Goal: Connect with others: Connect with others

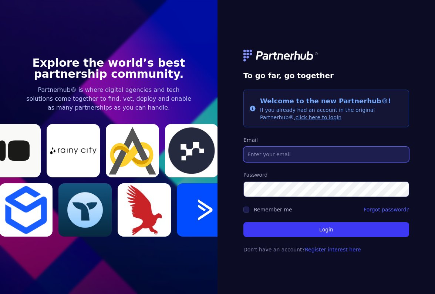
click at [271, 153] on input "Email" at bounding box center [326, 154] width 166 height 16
click at [295, 117] on link "click here to login" at bounding box center [318, 117] width 46 height 6
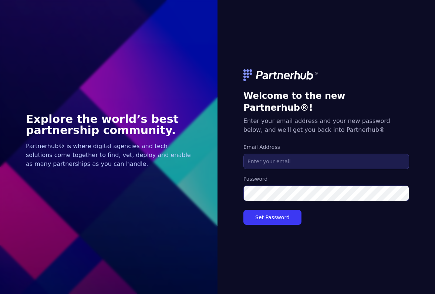
click at [278, 154] on input "Email Address" at bounding box center [326, 161] width 166 height 16
type input "s"
type input "[PERSON_NAME][EMAIL_ADDRESS][DOMAIN_NAME]"
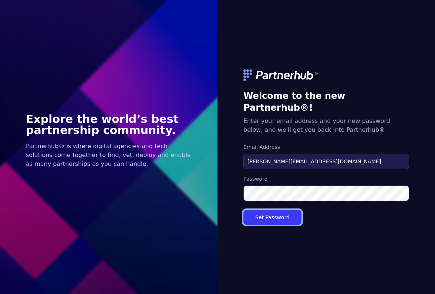
click at [274, 212] on button "Set Password" at bounding box center [272, 217] width 58 height 15
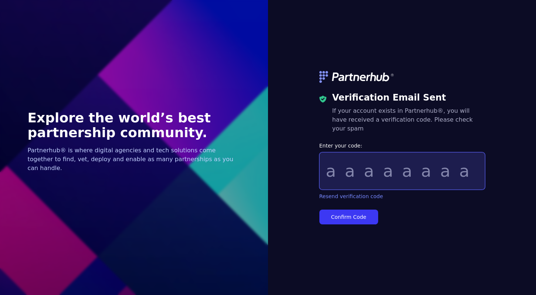
paste input "765302a2"
type input "765302a2"
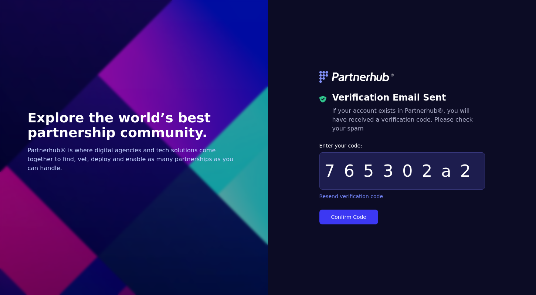
click at [356, 204] on form "Enter your code: 765302a2 Resend verification code Confirm Code" at bounding box center [402, 183] width 166 height 82
click at [356, 210] on button "Confirm Code" at bounding box center [348, 217] width 59 height 15
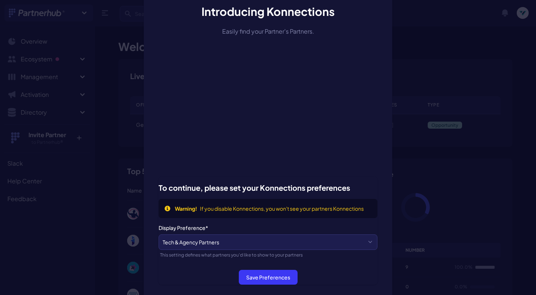
click at [451, 41] on div "Introducing Konnections Easily find your Partner's Partners. To continue, pleas…" at bounding box center [268, 147] width 536 height 295
click at [255, 246] on select "Tech & Agency Partners Tech Partners Only Agency Partners Only Disabled" at bounding box center [268, 242] width 219 height 16
click at [254, 279] on button "Save Preferences" at bounding box center [268, 277] width 59 height 15
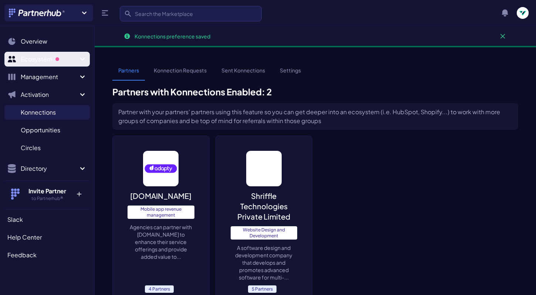
click at [52, 63] on span "Ecosystem" at bounding box center [49, 59] width 57 height 9
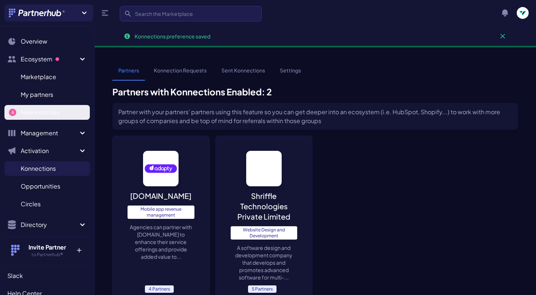
click at [44, 111] on span "New matches" at bounding box center [40, 112] width 39 height 9
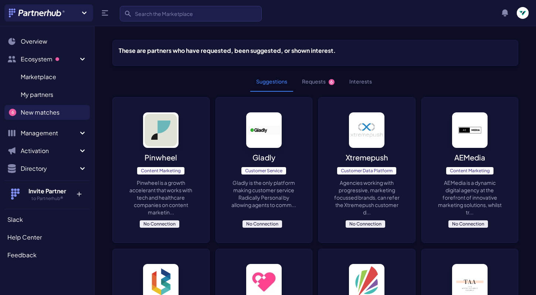
click at [311, 82] on button "Requests 6" at bounding box center [318, 82] width 44 height 20
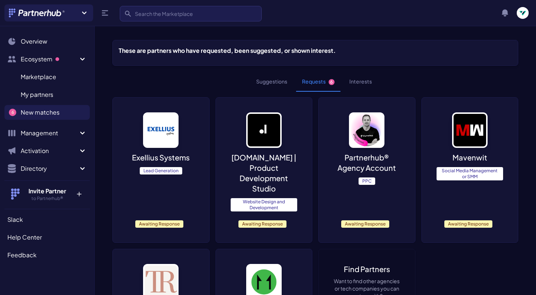
click at [353, 220] on span "Awaiting Response" at bounding box center [365, 223] width 48 height 7
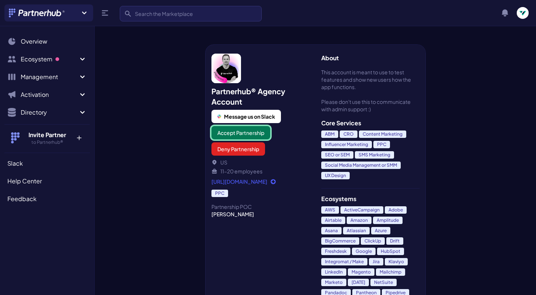
click at [256, 136] on button "Accept Partnership" at bounding box center [241, 132] width 59 height 13
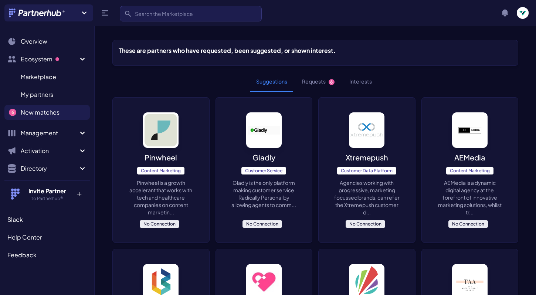
scroll to position [7, 0]
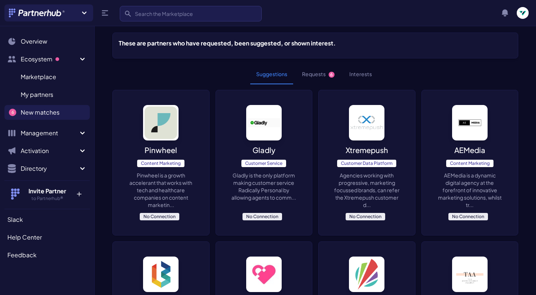
click at [315, 73] on button "Requests 6" at bounding box center [318, 74] width 44 height 20
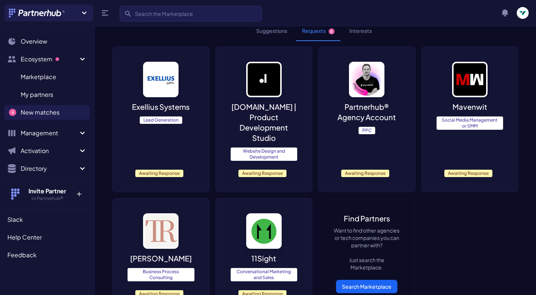
scroll to position [45, 0]
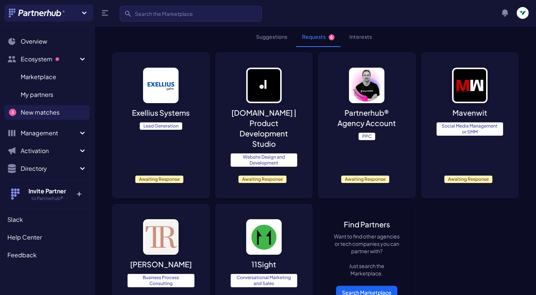
click at [165, 87] on img at bounding box center [160, 85] width 35 height 35
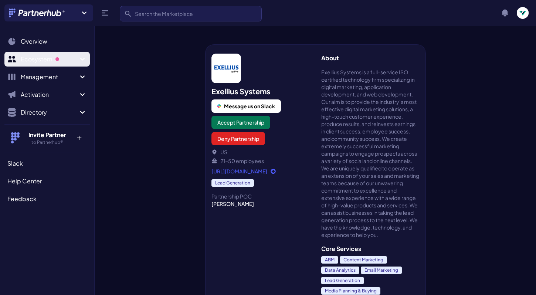
click at [37, 64] on button "Ecosystem" at bounding box center [46, 59] width 85 height 15
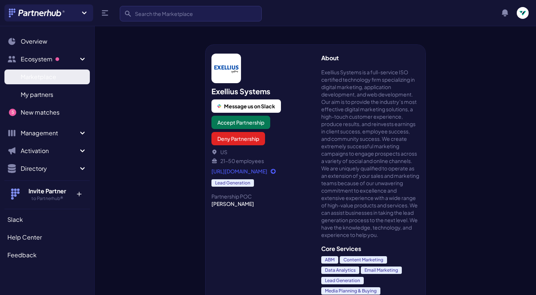
click at [41, 75] on span "Marketplace" at bounding box center [38, 76] width 35 height 9
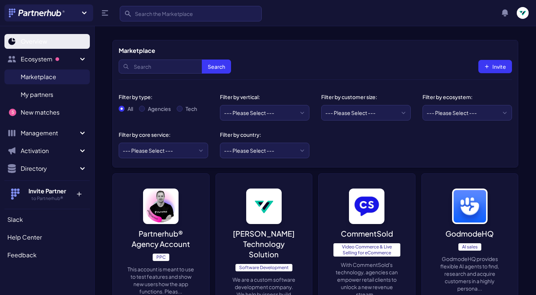
click at [34, 41] on span "Overview" at bounding box center [34, 41] width 27 height 9
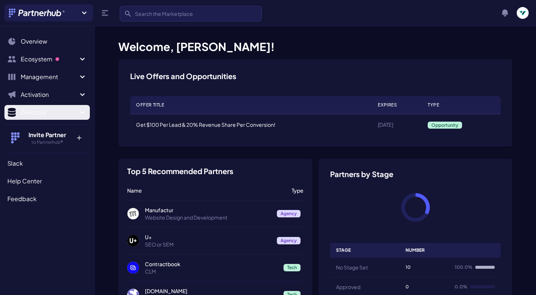
click at [79, 107] on button "Directory" at bounding box center [46, 112] width 85 height 15
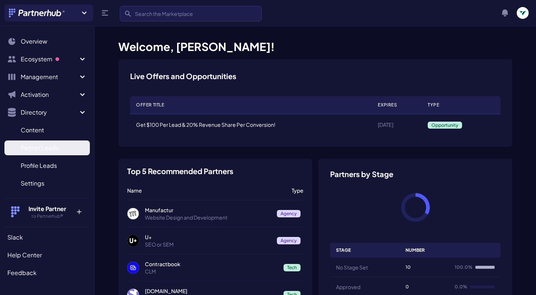
click at [66, 148] on link "Partner Leads P" at bounding box center [46, 148] width 85 height 15
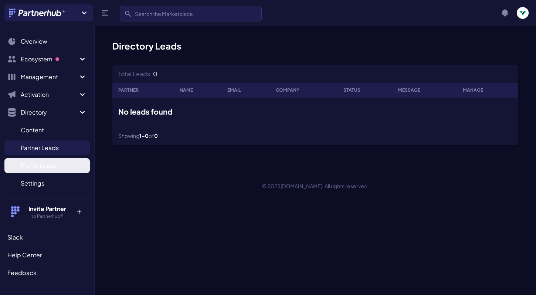
click at [70, 168] on link "Profile Leads P" at bounding box center [46, 165] width 85 height 15
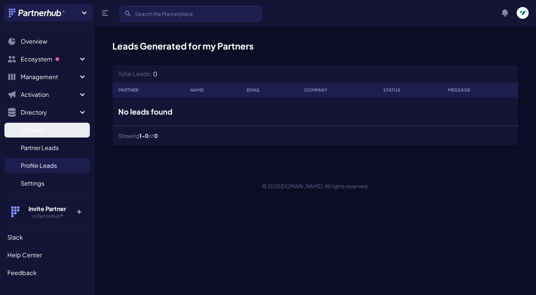
click at [64, 123] on link "Content C" at bounding box center [46, 130] width 85 height 15
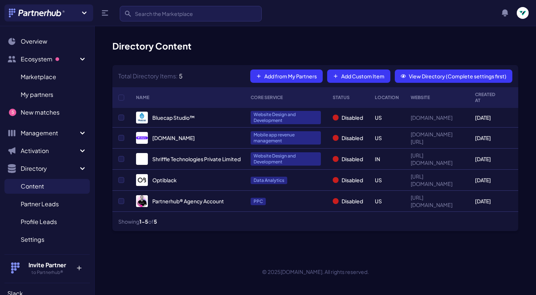
click at [52, 86] on ul "Marketplace M My partners M New matches N 5" at bounding box center [46, 95] width 85 height 56
click at [51, 91] on span "My partners" at bounding box center [37, 94] width 33 height 9
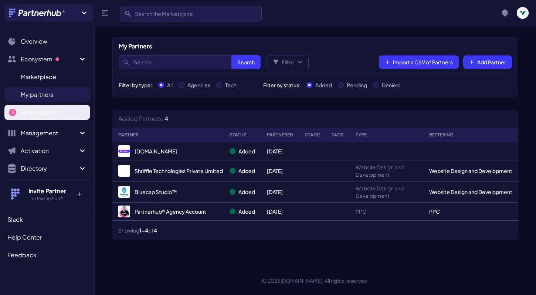
click at [54, 105] on link "New matches N" at bounding box center [46, 112] width 85 height 15
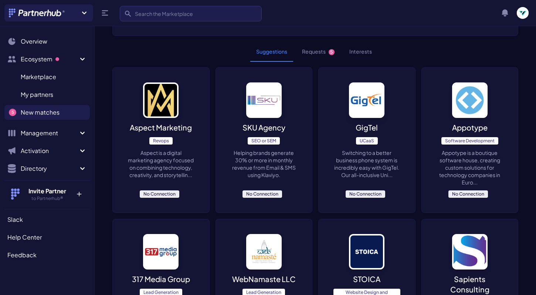
scroll to position [5, 0]
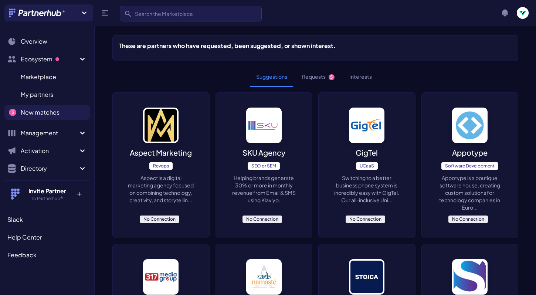
click at [308, 84] on button "Requests 5" at bounding box center [318, 77] width 44 height 20
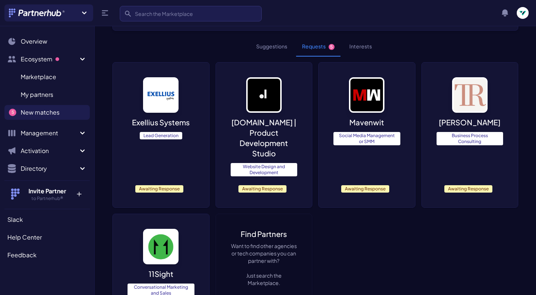
scroll to position [35, 0]
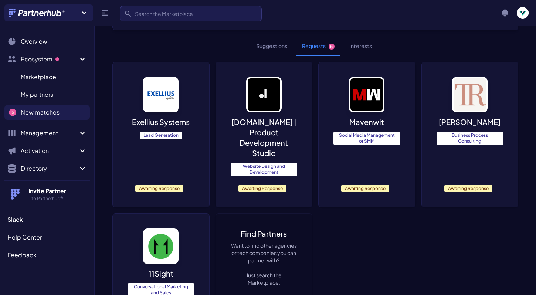
click at [195, 160] on div "Exellius Systems Lead Generation Awaiting Response" at bounding box center [161, 134] width 97 height 145
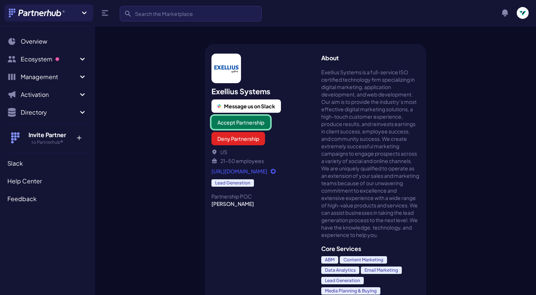
click at [232, 124] on button "Accept Partnership" at bounding box center [241, 122] width 59 height 13
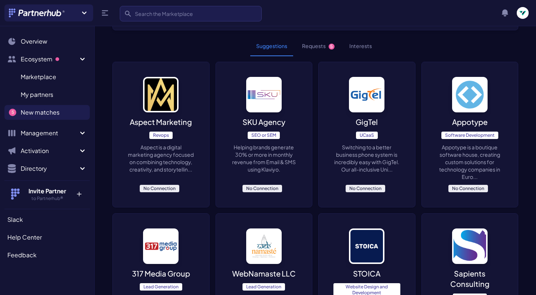
scroll to position [37, 0]
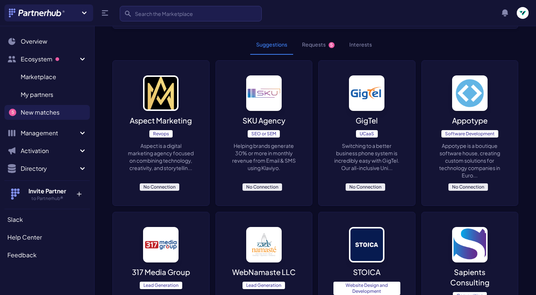
click at [304, 42] on button "Requests 5" at bounding box center [318, 45] width 44 height 20
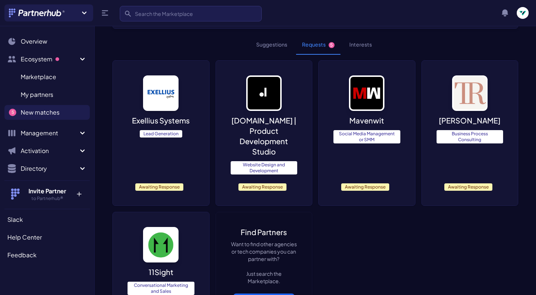
click at [229, 123] on div "dizayn.io | Product Development Studio Website Design and Development Awaiting …" at bounding box center [264, 133] width 97 height 145
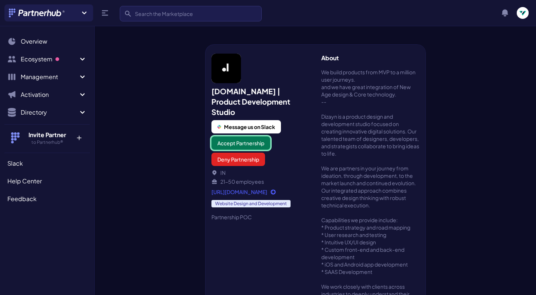
click at [230, 136] on button "Accept Partnership" at bounding box center [241, 142] width 59 height 13
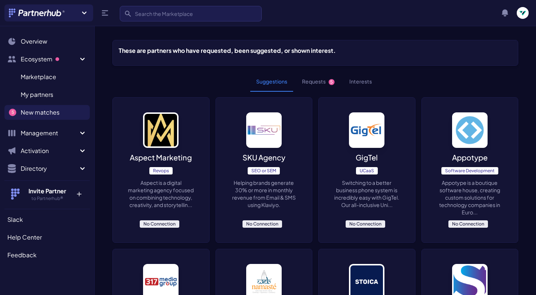
scroll to position [37, 0]
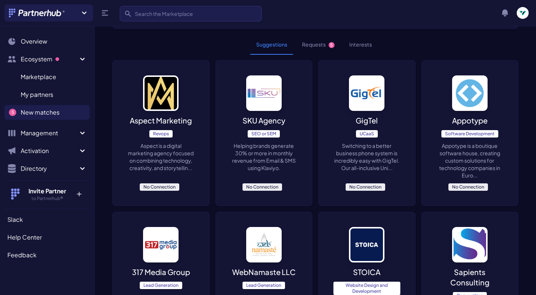
click at [327, 46] on button "Requests 5" at bounding box center [318, 45] width 44 height 20
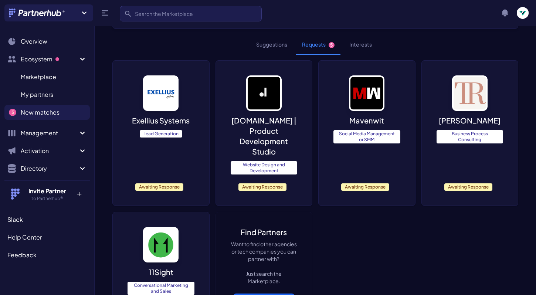
click at [338, 109] on div "Mavenwit Social Media Management or SMM Awaiting Response" at bounding box center [367, 133] width 97 height 145
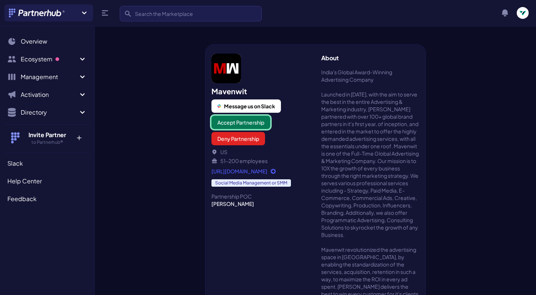
click at [228, 121] on button "Accept Partnership" at bounding box center [241, 122] width 59 height 13
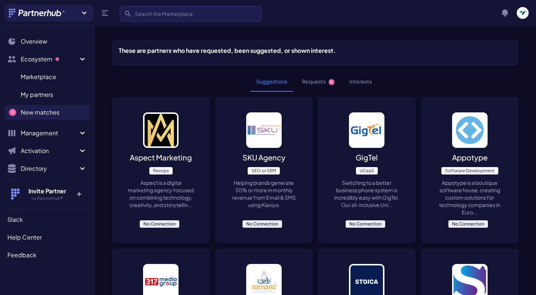
scroll to position [37, 0]
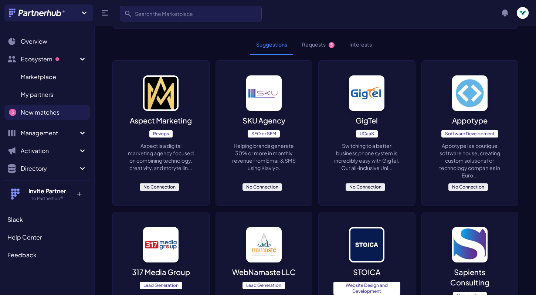
click at [313, 43] on button "Requests 5" at bounding box center [318, 45] width 44 height 20
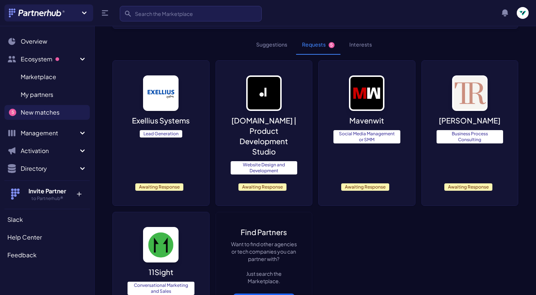
click at [474, 81] on img at bounding box center [469, 92] width 35 height 35
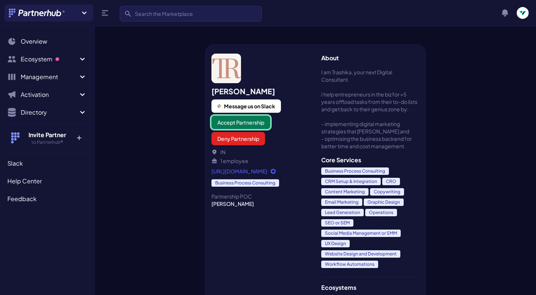
click at [257, 119] on button "Accept Partnership" at bounding box center [241, 122] width 59 height 13
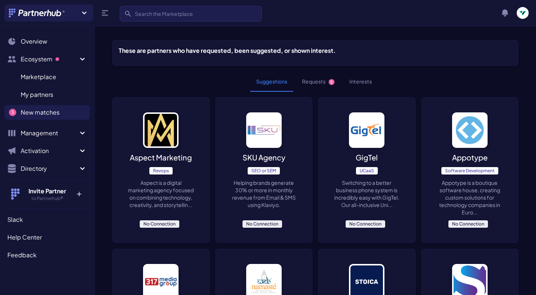
scroll to position [37, 0]
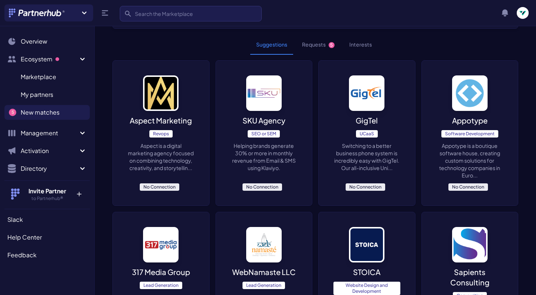
click at [311, 49] on button "Requests 5" at bounding box center [318, 45] width 44 height 20
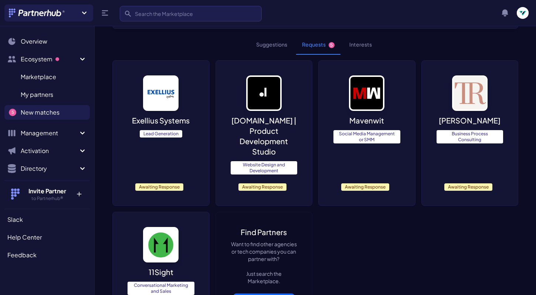
click at [153, 231] on img at bounding box center [160, 244] width 35 height 35
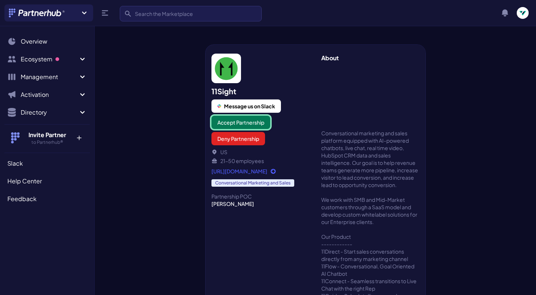
click at [220, 122] on button "Accept Partnership" at bounding box center [241, 122] width 59 height 13
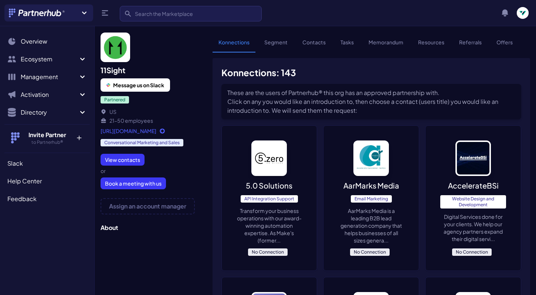
click at [445, 91] on h5 "These are the users of Partnerhub® this org has an approved partnership with. C…" at bounding box center [371, 101] width 288 height 27
click at [38, 42] on span "Overview" at bounding box center [34, 41] width 27 height 9
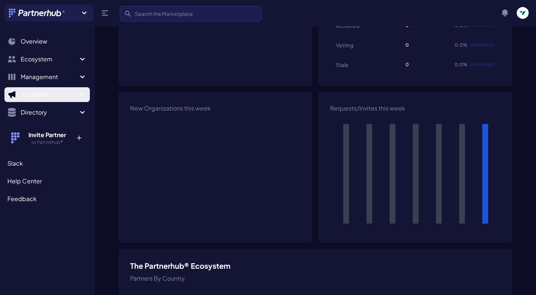
scroll to position [349, 0]
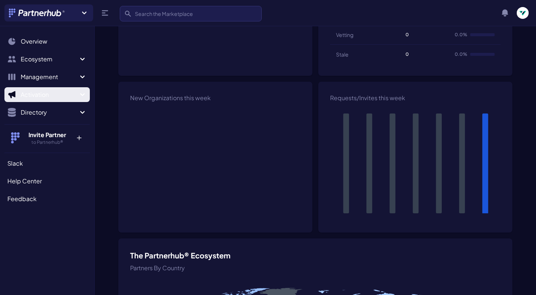
click at [24, 92] on span "Activation" at bounding box center [49, 94] width 57 height 9
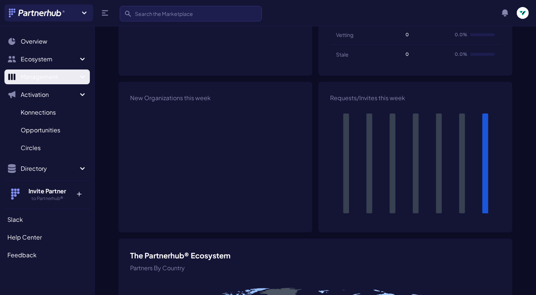
click at [30, 73] on span "Management" at bounding box center [49, 76] width 57 height 9
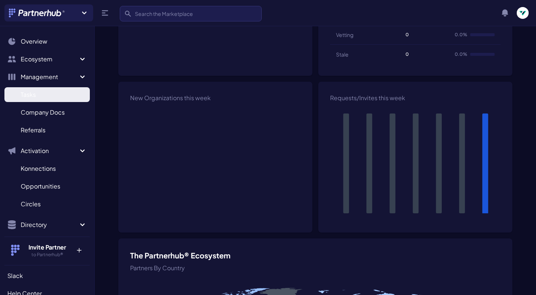
click at [31, 98] on span "Tasks" at bounding box center [28, 94] width 15 height 9
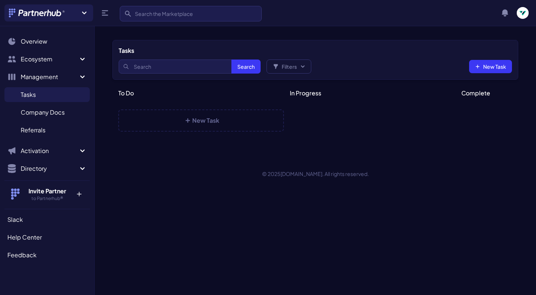
select select
click at [31, 117] on link "Company Docs C" at bounding box center [46, 112] width 85 height 15
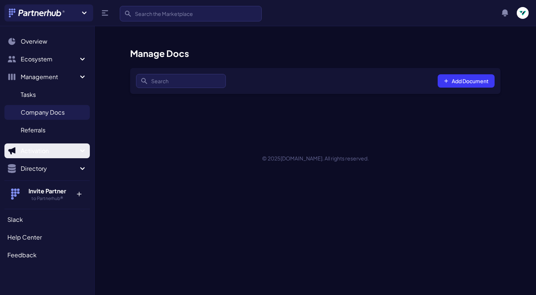
click at [49, 150] on span "Activation" at bounding box center [49, 150] width 57 height 9
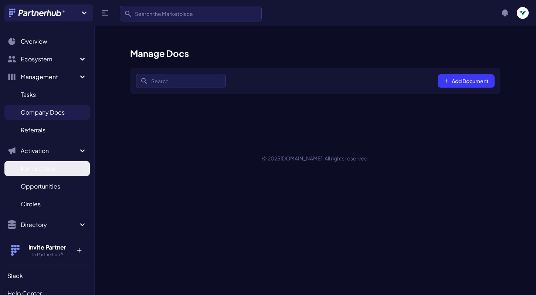
click at [52, 168] on span "Konnections" at bounding box center [38, 168] width 35 height 9
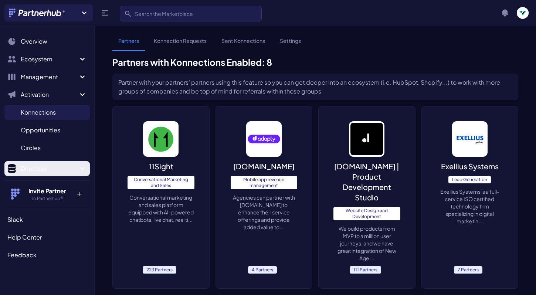
click at [47, 164] on span "Directory" at bounding box center [49, 168] width 57 height 9
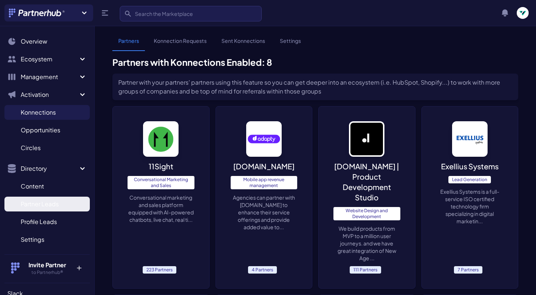
click at [55, 205] on span "Partner Leads" at bounding box center [40, 204] width 38 height 9
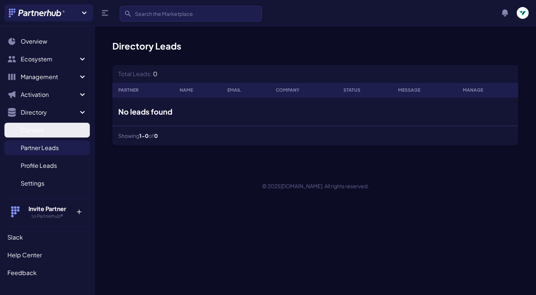
click at [32, 129] on span "Content" at bounding box center [32, 130] width 23 height 9
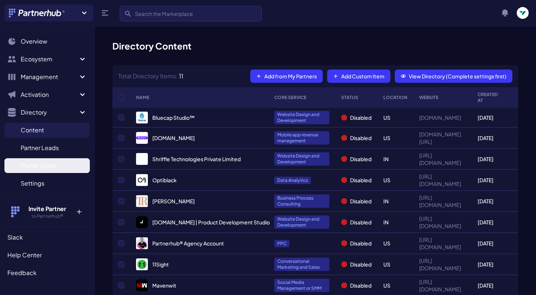
click at [43, 167] on span "Profile Leads" at bounding box center [39, 165] width 36 height 9
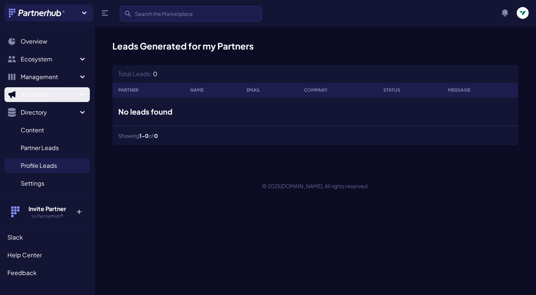
click at [33, 98] on span "Activation" at bounding box center [49, 94] width 57 height 9
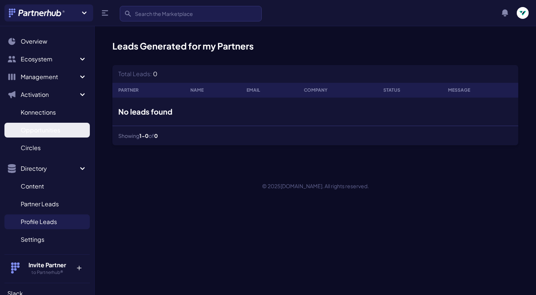
click at [39, 125] on link "Opportunities O" at bounding box center [46, 130] width 85 height 15
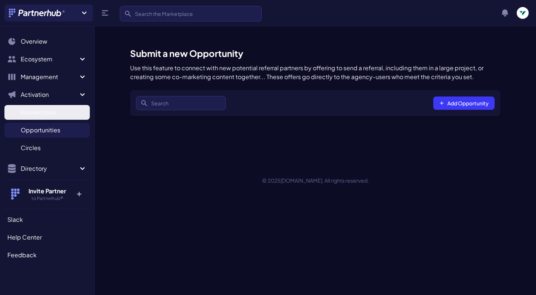
click at [38, 110] on span "Konnections" at bounding box center [38, 112] width 35 height 9
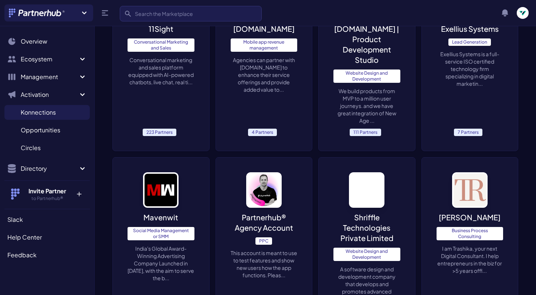
scroll to position [140, 0]
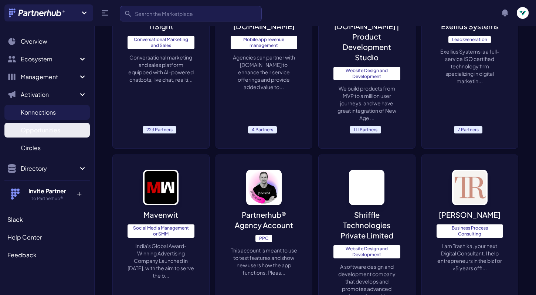
click at [52, 134] on span "Opportunities" at bounding box center [41, 130] width 40 height 9
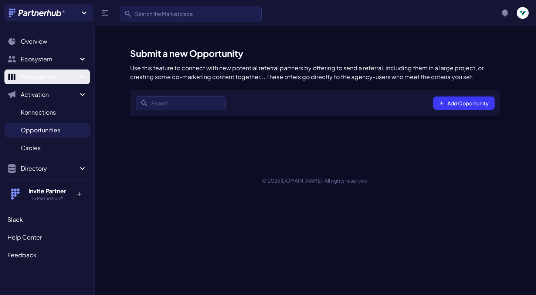
click at [51, 75] on span "Management" at bounding box center [49, 76] width 57 height 9
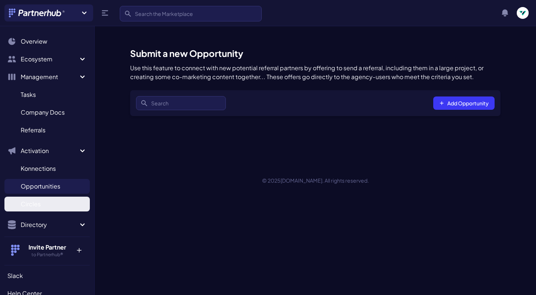
click at [62, 199] on link "Circles C" at bounding box center [46, 204] width 85 height 15
